Goal: Transaction & Acquisition: Purchase product/service

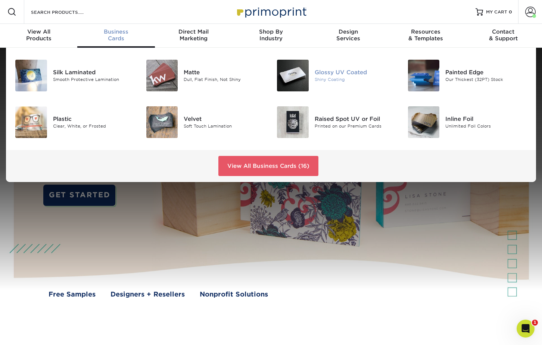
click at [315, 75] on div "Glossy UV Coated" at bounding box center [355, 72] width 82 height 8
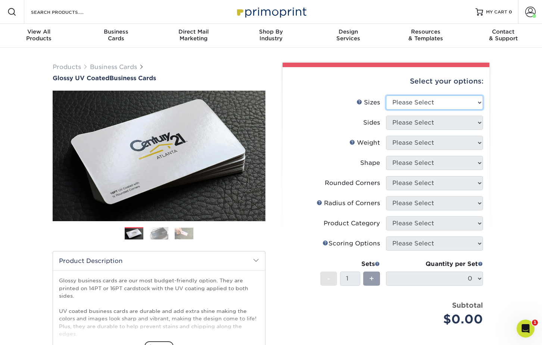
click at [433, 102] on select "Please Select 1.5" x 3.5" - Mini 1.75" x 3.5" - Mini 2" x 2" - Square 2" x 3" -…" at bounding box center [434, 102] width 97 height 14
select select "2.00x3.50"
click at [386, 95] on select "Please Select 1.5" x 3.5" - Mini 1.75" x 3.5" - Mini 2" x 2" - Square 2" x 3" -…" at bounding box center [434, 102] width 97 height 14
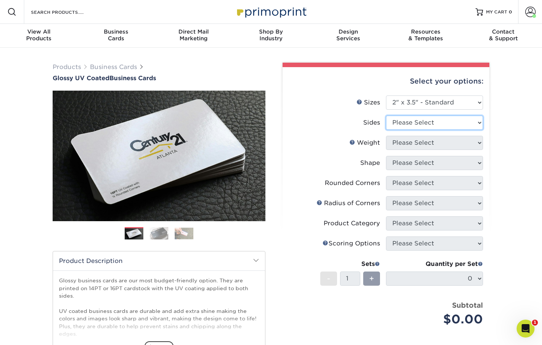
click at [449, 122] on select "Please Select Print Both Sides Print Front Only" at bounding box center [434, 123] width 97 height 14
select select "32d3c223-f82c-492b-b915-ba065a00862f"
click at [386, 116] on select "Please Select Print Both Sides Print Front Only" at bounding box center [434, 123] width 97 height 14
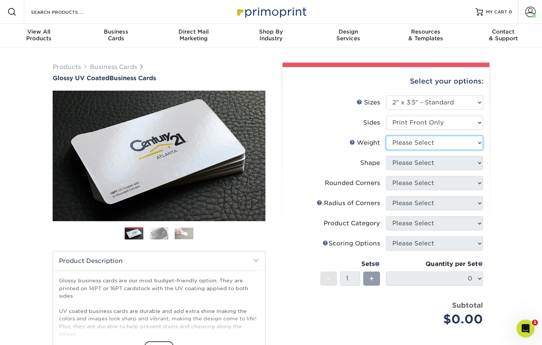
click at [468, 139] on select "Please Select 16PT 14PT" at bounding box center [434, 143] width 97 height 14
select select "16PT"
click at [386, 136] on select "Please Select 16PT 14PT" at bounding box center [434, 143] width 97 height 14
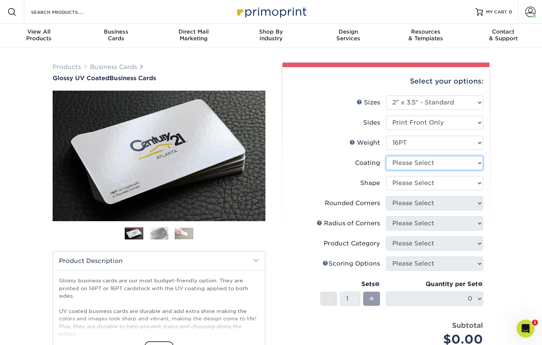
click at [445, 164] on select at bounding box center [434, 163] width 97 height 14
select select "1e8116af-acfc-44b1-83dc-8181aa338834"
click at [386, 156] on select at bounding box center [434, 163] width 97 height 14
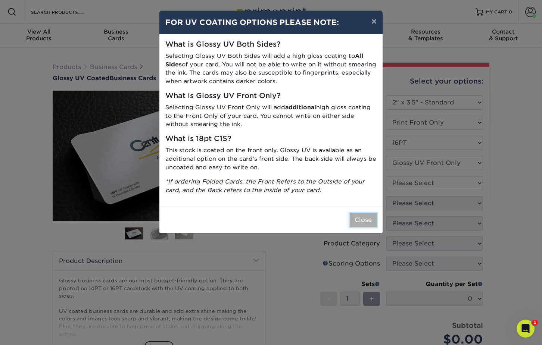
drag, startPoint x: 366, startPoint y: 219, endPoint x: 370, endPoint y: 217, distance: 4.0
click at [366, 219] on button "Close" at bounding box center [362, 220] width 27 height 14
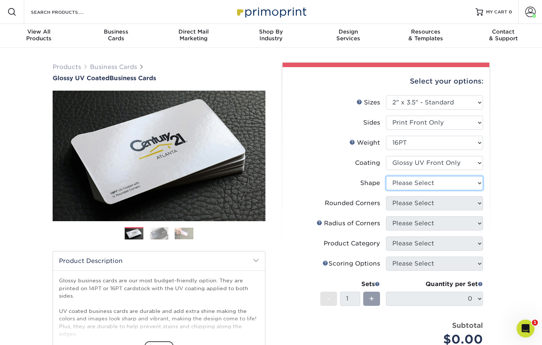
click at [428, 182] on select "Please Select Standard" at bounding box center [434, 183] width 97 height 14
select select "standard"
click at [386, 176] on select "Please Select Standard" at bounding box center [434, 183] width 97 height 14
click at [431, 203] on select "Please Select Yes - Round 2 Corners Yes - Round 4 Corners No" at bounding box center [434, 203] width 97 height 14
select select "0"
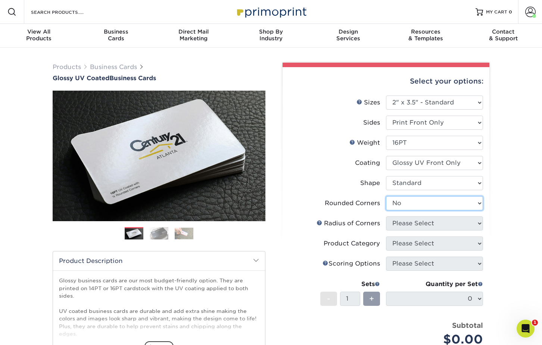
click at [386, 196] on select "Please Select Yes - Round 2 Corners Yes - Round 4 Corners No" at bounding box center [434, 203] width 97 height 14
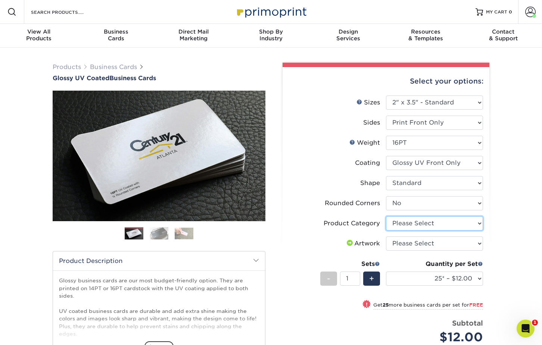
click at [448, 226] on select "Please Select Business Cards" at bounding box center [434, 223] width 97 height 14
select select "3b5148f1-0588-4f88-a218-97bcfdce65c1"
click at [386, 216] on select "Please Select Business Cards" at bounding box center [434, 223] width 97 height 14
click at [445, 245] on select "Please Select I will upload files I need a design - $100" at bounding box center [434, 243] width 97 height 14
select select "upload"
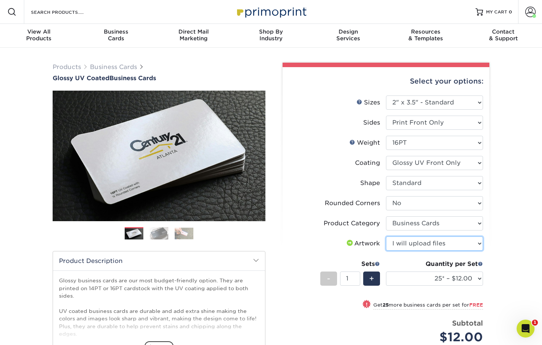
click at [386, 236] on select "Please Select I will upload files I need a design - $100" at bounding box center [434, 243] width 97 height 14
click at [439, 281] on select "25* – $12.00 50* – $12.00 100* – $12.00 250* – $21.00 500 – $42.00 1000 – $53.0…" at bounding box center [434, 279] width 97 height 14
select select "500 – $42.00"
click at [386, 272] on select "25* – $12.00 50* – $12.00 100* – $12.00 250* – $21.00 500 – $42.00 1000 – $53.0…" at bounding box center [434, 279] width 97 height 14
click at [426, 295] on li "Sets - 1 + Quantity per Set 25* – $12.00 50* – $12.00 100* – $12.00 250* – $21.…" at bounding box center [386, 279] width 194 height 44
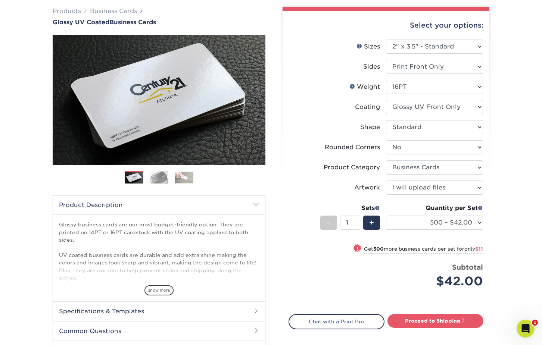
scroll to position [57, 0]
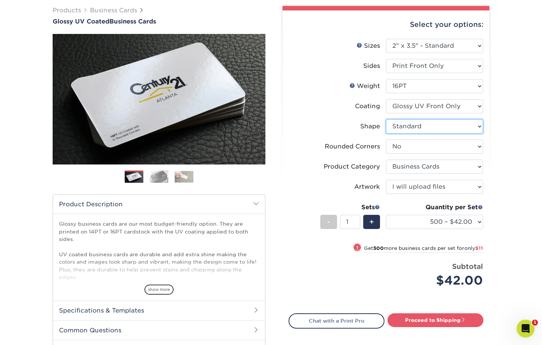
click at [445, 126] on select "Please Select Standard" at bounding box center [434, 126] width 97 height 14
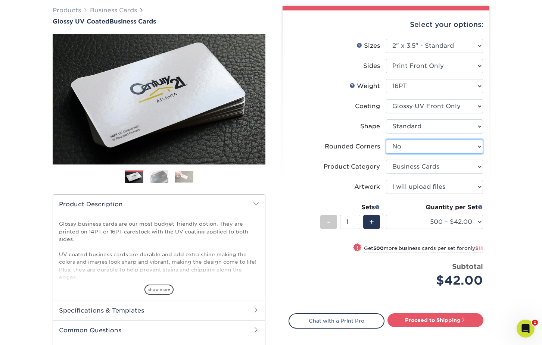
click at [441, 151] on select "Please Select Yes - Round 2 Corners Yes - Round 4 Corners No" at bounding box center [434, 146] width 97 height 14
select select "7672df9e-0e0a-464d-8e1f-920c575e4da3"
click at [386, 139] on select "Please Select Yes - Round 2 Corners Yes - Round 4 Corners No" at bounding box center [434, 146] width 97 height 14
select select "-1"
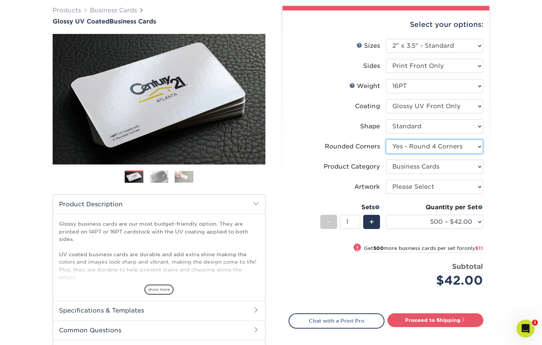
select select "-1"
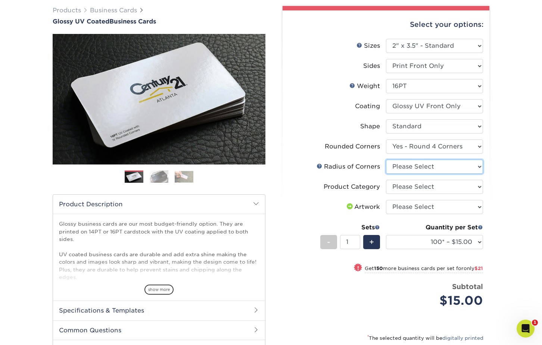
click at [446, 164] on select "Please Select Rounded 1/8" Rounded 1/4"" at bounding box center [434, 167] width 97 height 14
select select "589680c7-ee9a-431b-9d12-d7aeb1386a97"
click at [386, 160] on select "Please Select Rounded 1/8" Rounded 1/4"" at bounding box center [434, 167] width 97 height 14
click at [427, 186] on select "Please Select Business Cards" at bounding box center [434, 187] width 97 height 14
select select "3b5148f1-0588-4f88-a218-97bcfdce65c1"
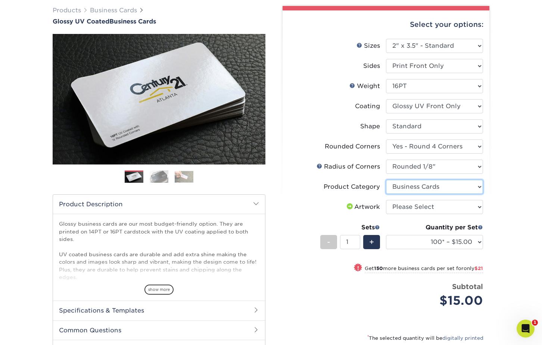
click at [386, 180] on select "Please Select Business Cards" at bounding box center [434, 187] width 97 height 14
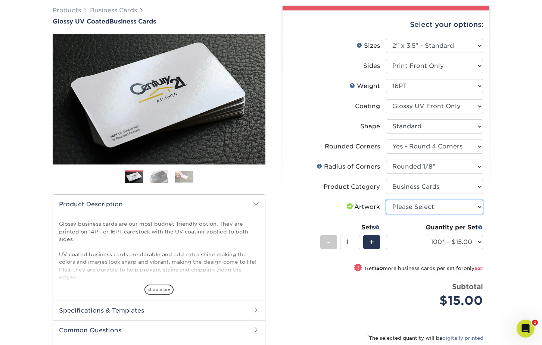
click at [443, 208] on select "Please Select I will upload files I need a design - $100" at bounding box center [434, 207] width 97 height 14
select select "upload"
click at [386, 200] on select "Please Select I will upload files I need a design - $100" at bounding box center [434, 207] width 97 height 14
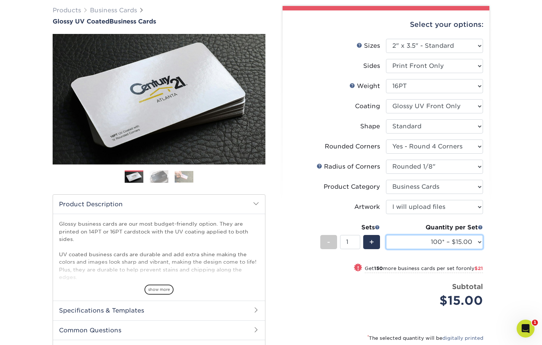
click at [438, 242] on select "100* – $15.00 250* – $36.00 500 – $72.00 1000 – $89.00 2500 – $154.00 5000 – $2…" at bounding box center [434, 242] width 97 height 14
select select "500 – $72.00"
click at [386, 235] on select "100* – $15.00 250* – $36.00 500 – $72.00 1000 – $89.00 2500 – $154.00 5000 – $2…" at bounding box center [434, 242] width 97 height 14
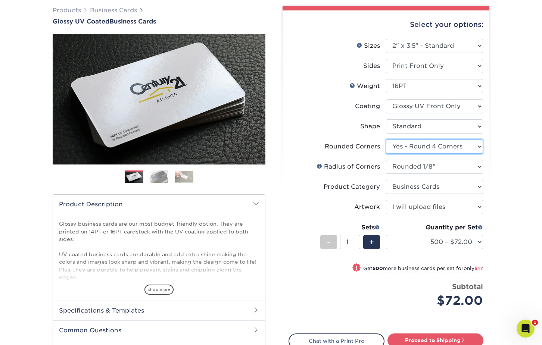
click at [455, 144] on select "Please Select Yes - Round 2 Corners Yes - Round 4 Corners No" at bounding box center [434, 146] width 97 height 14
select select "0"
click at [386, 139] on select "Please Select Yes - Round 2 Corners Yes - Round 4 Corners No" at bounding box center [434, 146] width 97 height 14
select select "-1"
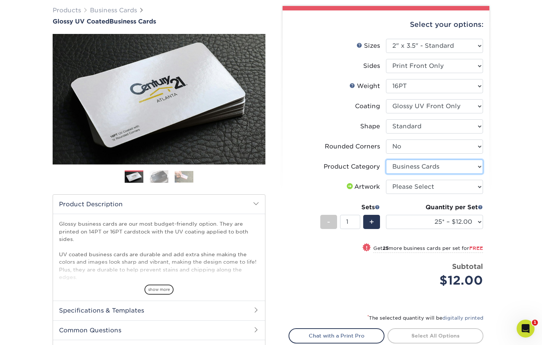
click at [448, 166] on select "Please Select Business Cards" at bounding box center [434, 167] width 97 height 14
click at [386, 160] on select "Please Select Business Cards" at bounding box center [434, 167] width 97 height 14
click at [433, 186] on select "Please Select I will upload files I need a design - $100" at bounding box center [434, 187] width 97 height 14
select select "upload"
click at [386, 180] on select "Please Select I will upload files I need a design - $100" at bounding box center [434, 187] width 97 height 14
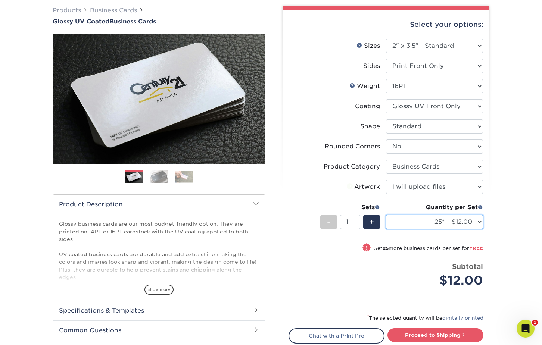
click at [438, 222] on select "25* – $12.00 50* – $12.00 100* – $12.00 250* – $21.00 500 – $42.00 1000 – $53.0…" at bounding box center [434, 222] width 97 height 14
select select "500 – $42.00"
click at [386, 215] on select "25* – $12.00 50* – $12.00 100* – $12.00 250* – $21.00 500 – $42.00 1000 – $53.0…" at bounding box center [434, 222] width 97 height 14
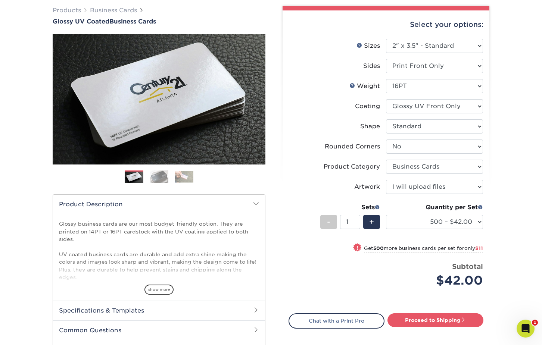
click at [508, 219] on div "Products Business Cards Glossy UV Coated Business Cards Previous Next" at bounding box center [271, 195] width 542 height 409
click at [448, 318] on link "Proceed to Shipping" at bounding box center [435, 319] width 96 height 13
type input "Set 1"
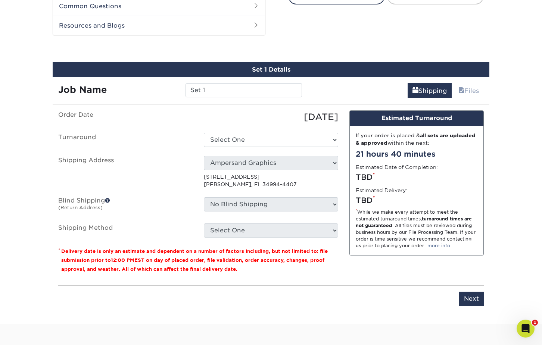
scroll to position [391, 0]
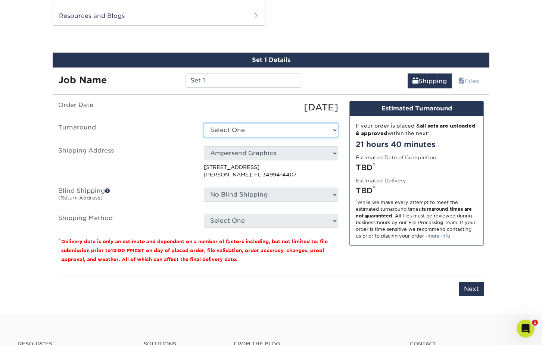
click at [251, 129] on select "Select One 2-4 Business Days 2 Day Next Business Day" at bounding box center [271, 130] width 134 height 14
select select "aceed033-6e52-4dcf-a4e3-62a72737fa53"
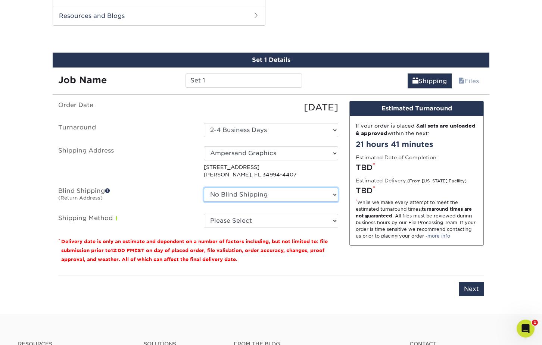
click at [279, 194] on select "No Blind Shipping Ampersand Graphics + Add New Address" at bounding box center [271, 195] width 134 height 14
select select "260382"
click at [204, 188] on select "No Blind Shipping Ampersand Graphics + Add New Address" at bounding box center [271, 195] width 134 height 14
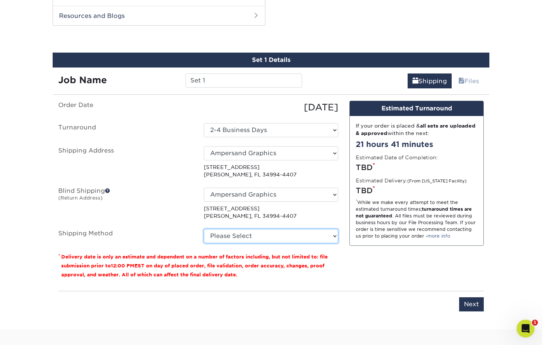
click at [250, 236] on select "Please Select Ground Shipping (+$8.96) 3 Day Shipping Service (+$15.36) 2 Day A…" at bounding box center [271, 236] width 134 height 14
select select "03"
click at [204, 229] on select "Please Select Ground Shipping (+$8.96) 3 Day Shipping Service (+$15.36) 2 Day A…" at bounding box center [271, 236] width 134 height 14
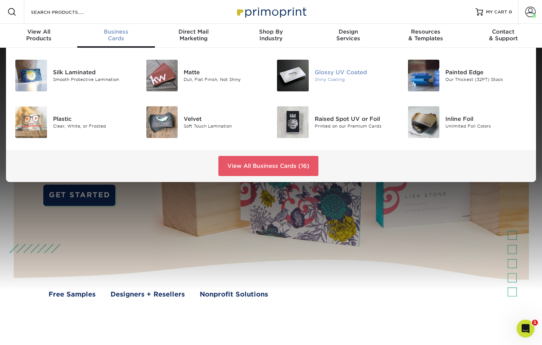
click at [292, 73] on img at bounding box center [293, 76] width 32 height 32
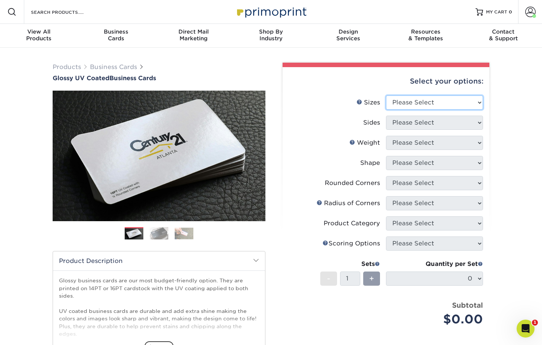
click at [435, 103] on select "Please Select 1.5" x 3.5" - Mini 1.75" x 3.5" - Mini 2" x 2" - Square 2" x 3" -…" at bounding box center [434, 102] width 97 height 14
click at [386, 95] on select "Please Select 1.5" x 3.5" - Mini 1.75" x 3.5" - Mini 2" x 2" - Square 2" x 3" -…" at bounding box center [434, 102] width 97 height 14
click at [435, 106] on select "Please Select 1.5" x 3.5" - Mini 1.75" x 3.5" - Mini 2" x 2" - Square 2" x 3" -…" at bounding box center [434, 102] width 97 height 14
select select "2.00x3.50"
click at [386, 95] on select "Please Select 1.5" x 3.5" - Mini 1.75" x 3.5" - Mini 2" x 2" - Square 2" x 3" -…" at bounding box center [434, 102] width 97 height 14
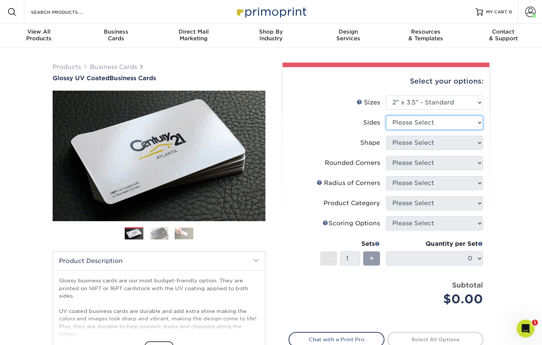
click at [439, 120] on select "Please Select Print Both Sides Print Front Only" at bounding box center [434, 123] width 97 height 14
select select "32d3c223-f82c-492b-b915-ba065a00862f"
click at [386, 116] on select "Please Select Print Both Sides Print Front Only" at bounding box center [434, 123] width 97 height 14
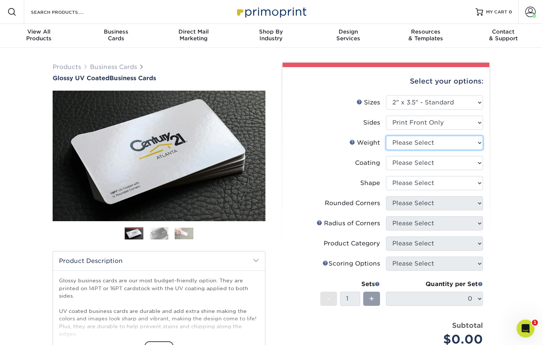
click at [434, 147] on select "Please Select 16PT 14PT" at bounding box center [434, 143] width 97 height 14
select select "16PT"
click at [386, 136] on select "Please Select 16PT 14PT" at bounding box center [434, 143] width 97 height 14
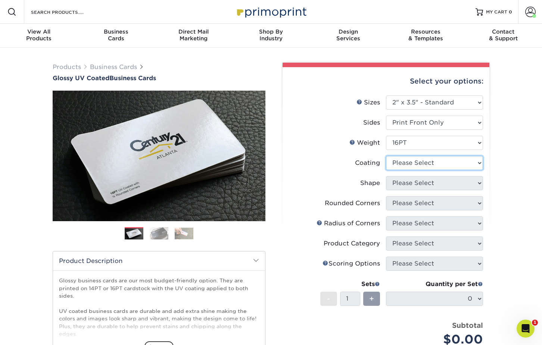
click at [424, 161] on select at bounding box center [434, 163] width 97 height 14
select select "1e8116af-acfc-44b1-83dc-8181aa338834"
click at [386, 156] on select at bounding box center [434, 163] width 97 height 14
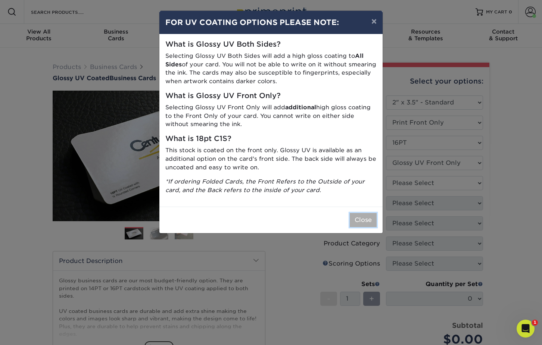
click at [373, 218] on button "Close" at bounding box center [362, 220] width 27 height 14
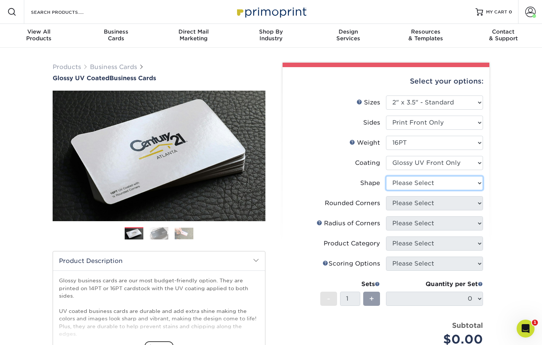
click at [440, 184] on select "Please Select Standard" at bounding box center [434, 183] width 97 height 14
select select "standard"
click at [386, 176] on select "Please Select Standard" at bounding box center [434, 183] width 97 height 14
click at [433, 200] on select "Please Select Yes - Round 2 Corners Yes - Round 4 Corners No" at bounding box center [434, 203] width 97 height 14
select select "0"
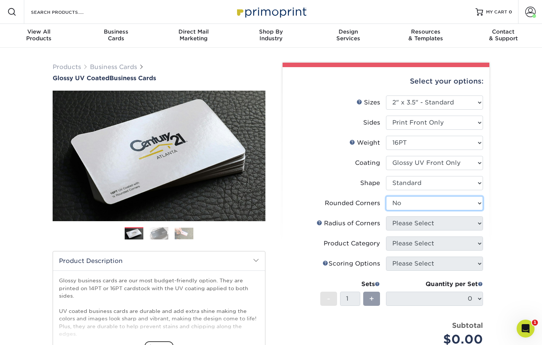
click at [386, 196] on select "Please Select Yes - Round 2 Corners Yes - Round 4 Corners No" at bounding box center [434, 203] width 97 height 14
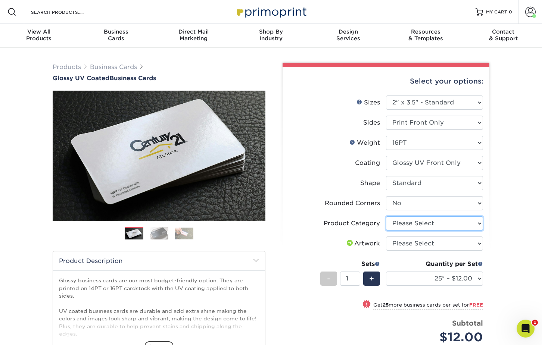
click at [452, 222] on select "Please Select Business Cards" at bounding box center [434, 223] width 97 height 14
select select "3b5148f1-0588-4f88-a218-97bcfdce65c1"
click at [386, 216] on select "Please Select Business Cards" at bounding box center [434, 223] width 97 height 14
click at [443, 247] on select "Please Select I will upload files I need a design - $100" at bounding box center [434, 243] width 97 height 14
select select "upload"
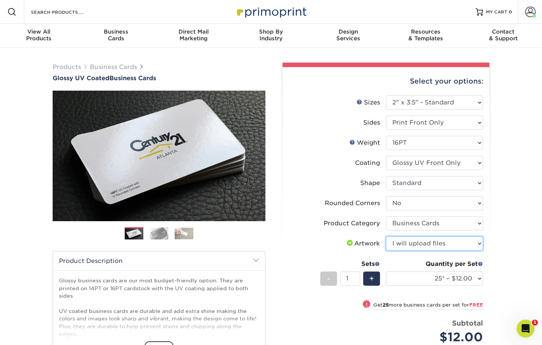
click at [386, 236] on select "Please Select I will upload files I need a design - $100" at bounding box center [434, 243] width 97 height 14
click at [439, 279] on select "25* – $12.00 50* – $12.00 100* – $12.00 250* – $21.00 500 – $42.00 1000 – $53.0…" at bounding box center [434, 279] width 97 height 14
select select "500 – $42.00"
click at [386, 272] on select "25* – $12.00 50* – $12.00 100* – $12.00 250* – $21.00 500 – $42.00 1000 – $53.0…" at bounding box center [434, 279] width 97 height 14
